Goal: Information Seeking & Learning: Learn about a topic

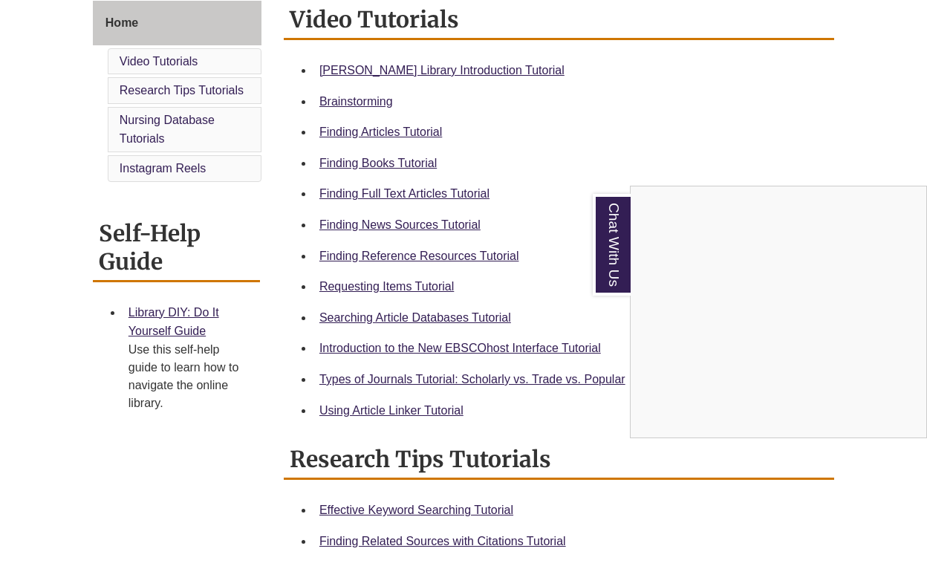
scroll to position [396, 0]
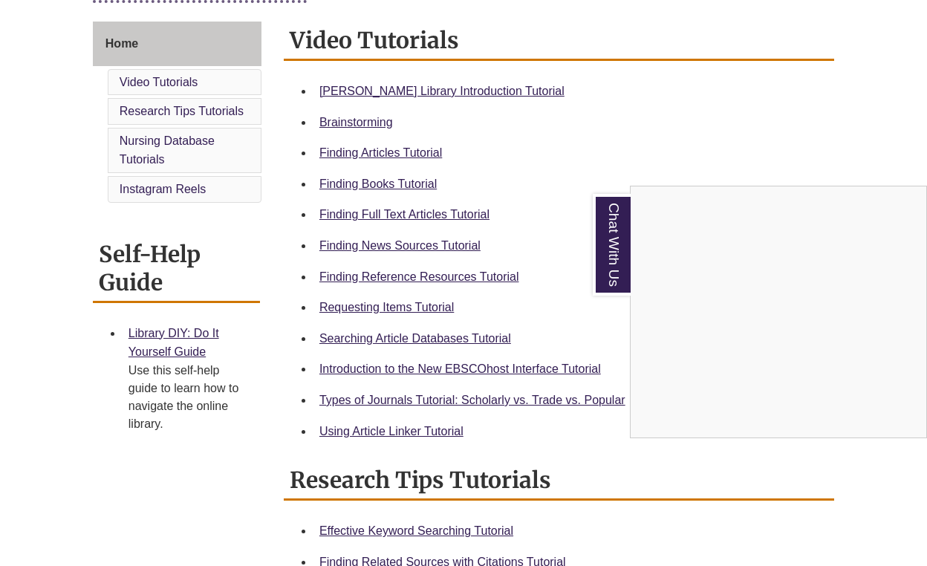
click at [471, 86] on div "Chat With Us" at bounding box center [463, 283] width 927 height 566
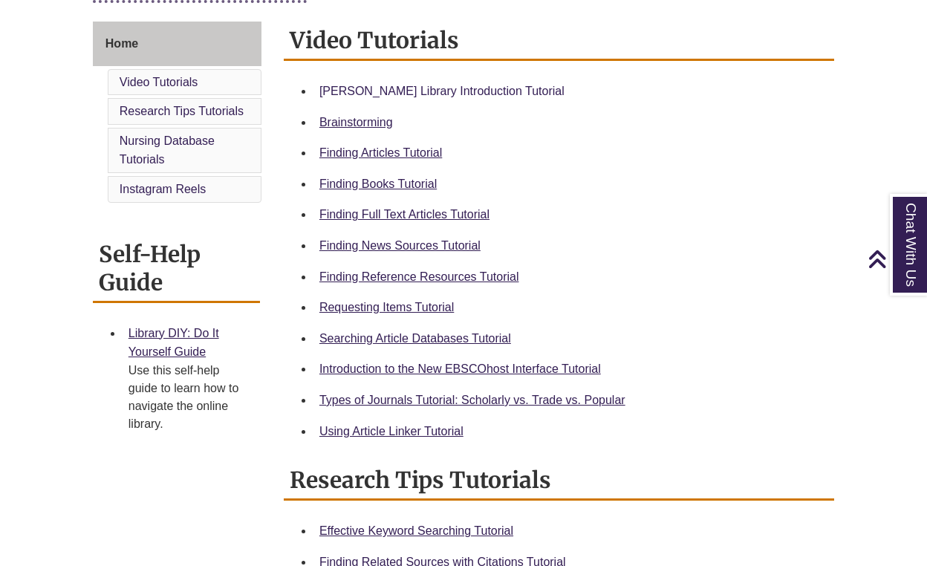
click at [462, 88] on link "[PERSON_NAME] Library Introduction Tutorial" at bounding box center [441, 91] width 245 height 13
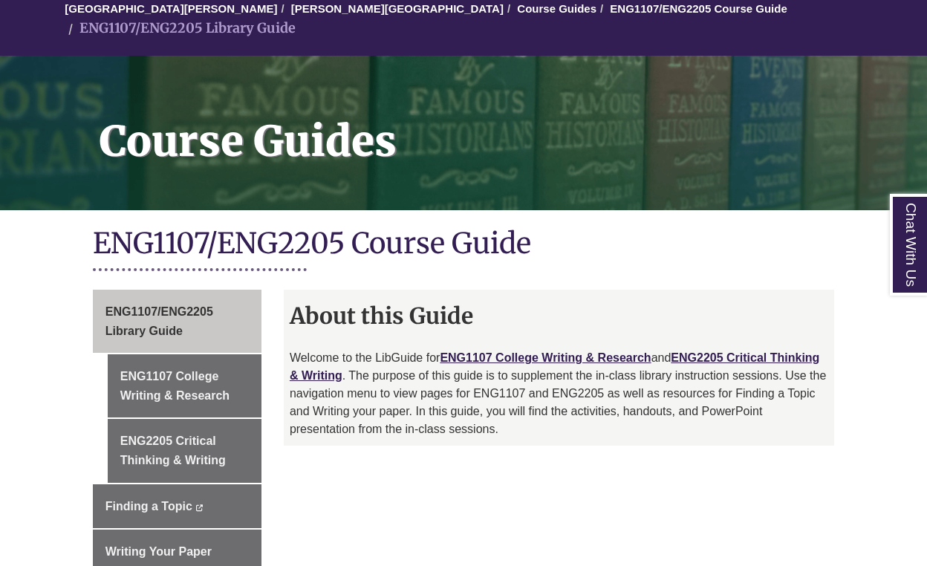
scroll to position [142, 0]
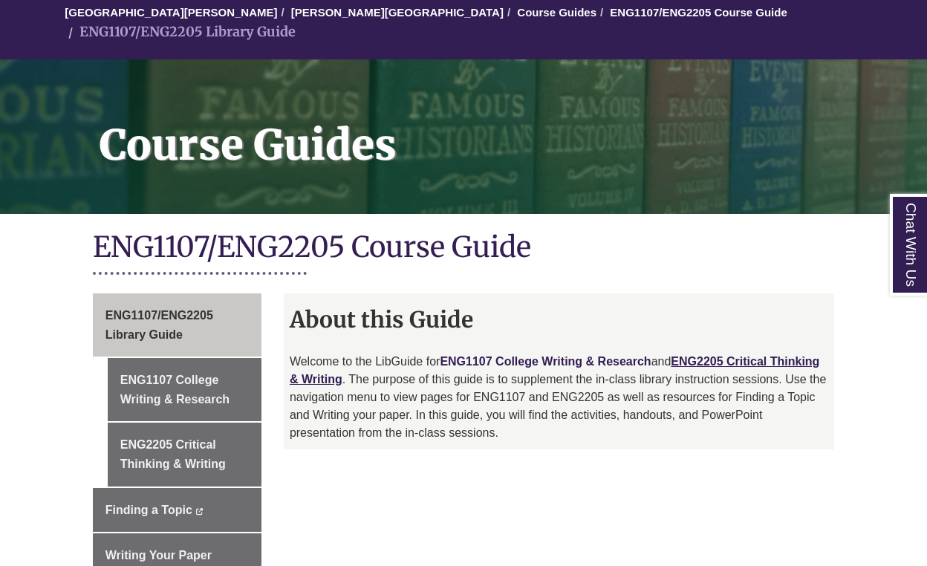
click at [489, 355] on link "ENG1107 College Writing & Research" at bounding box center [545, 361] width 211 height 13
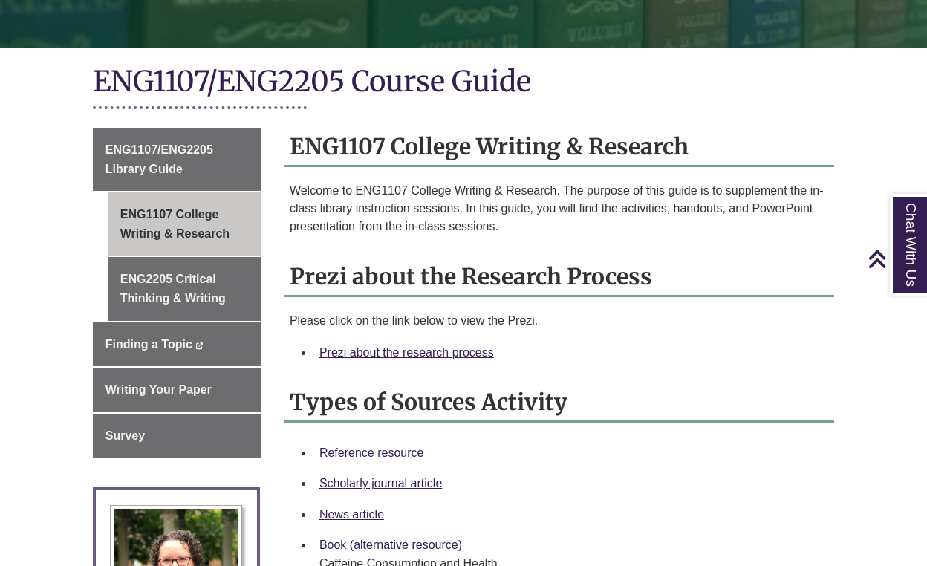
scroll to position [199, 0]
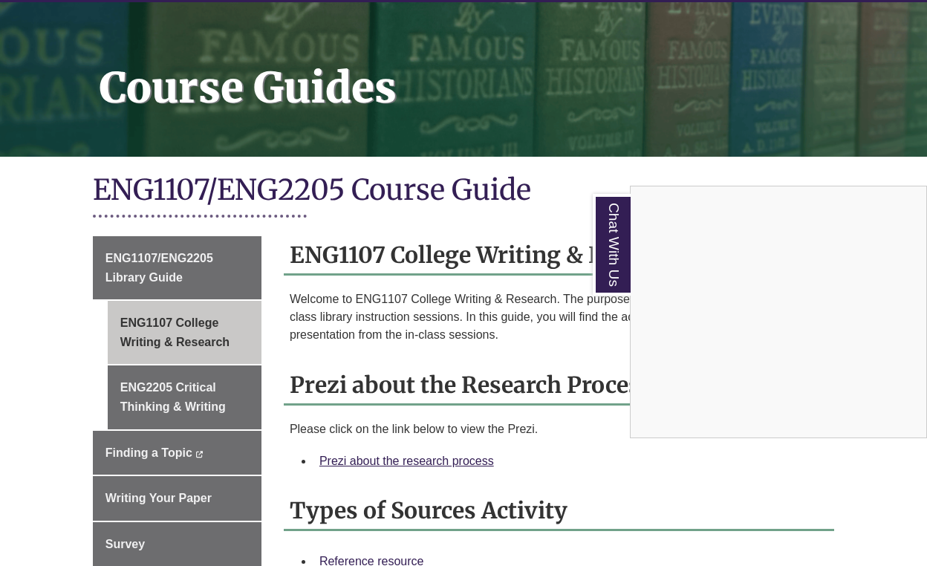
click at [829, 114] on div "Chat With Us" at bounding box center [463, 283] width 927 height 566
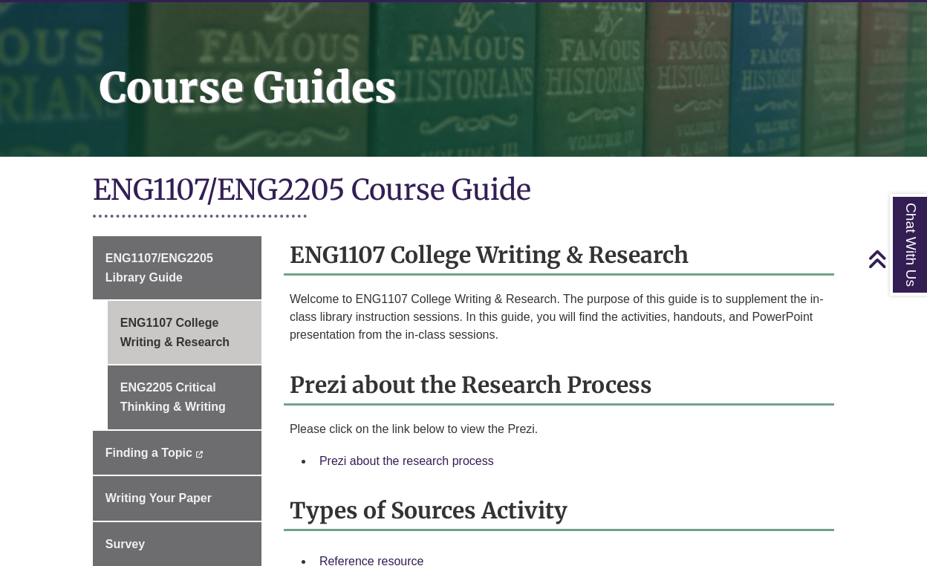
click at [450, 454] on link "Prezi about the research process" at bounding box center [406, 460] width 174 height 13
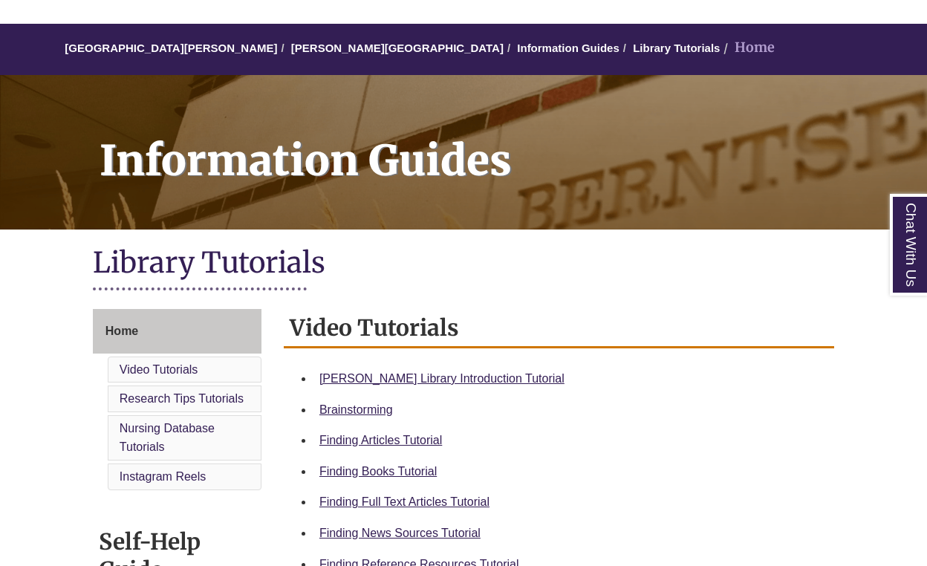
scroll to position [116, 0]
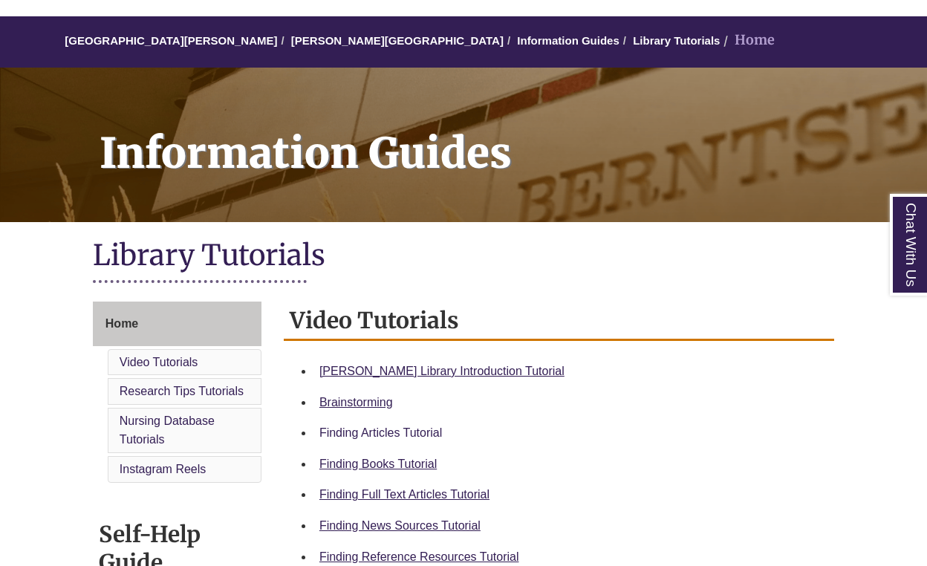
click at [386, 431] on link "Finding Articles Tutorial" at bounding box center [380, 432] width 123 height 13
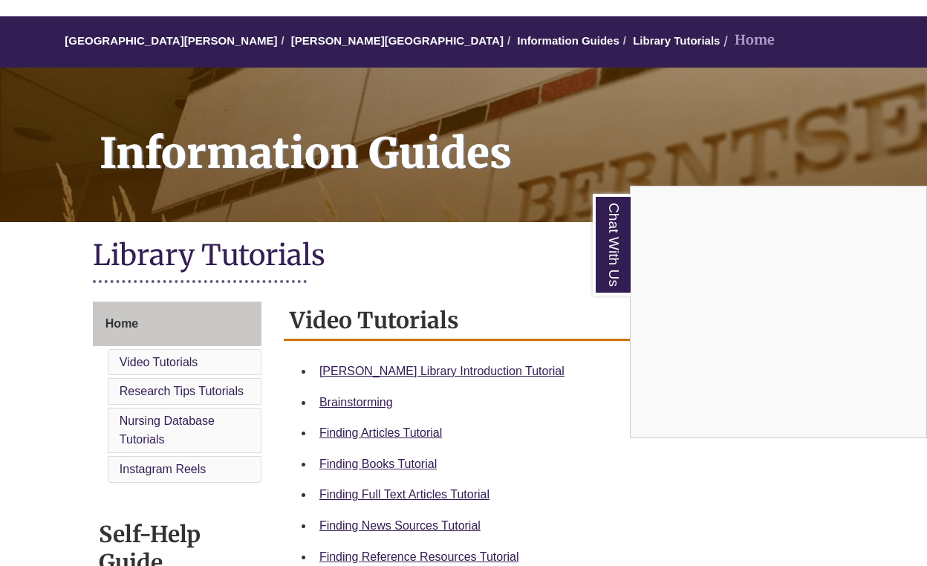
click at [367, 399] on div "Chat With Us" at bounding box center [463, 283] width 927 height 566
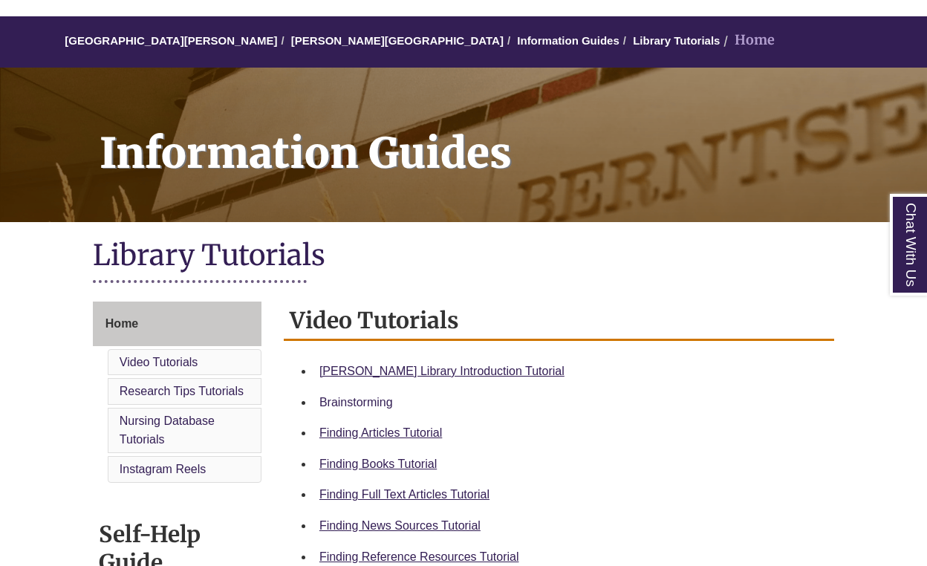
click at [366, 400] on link "Brainstorming" at bounding box center [356, 402] width 74 height 13
